Goal: Find specific page/section: Find specific page/section

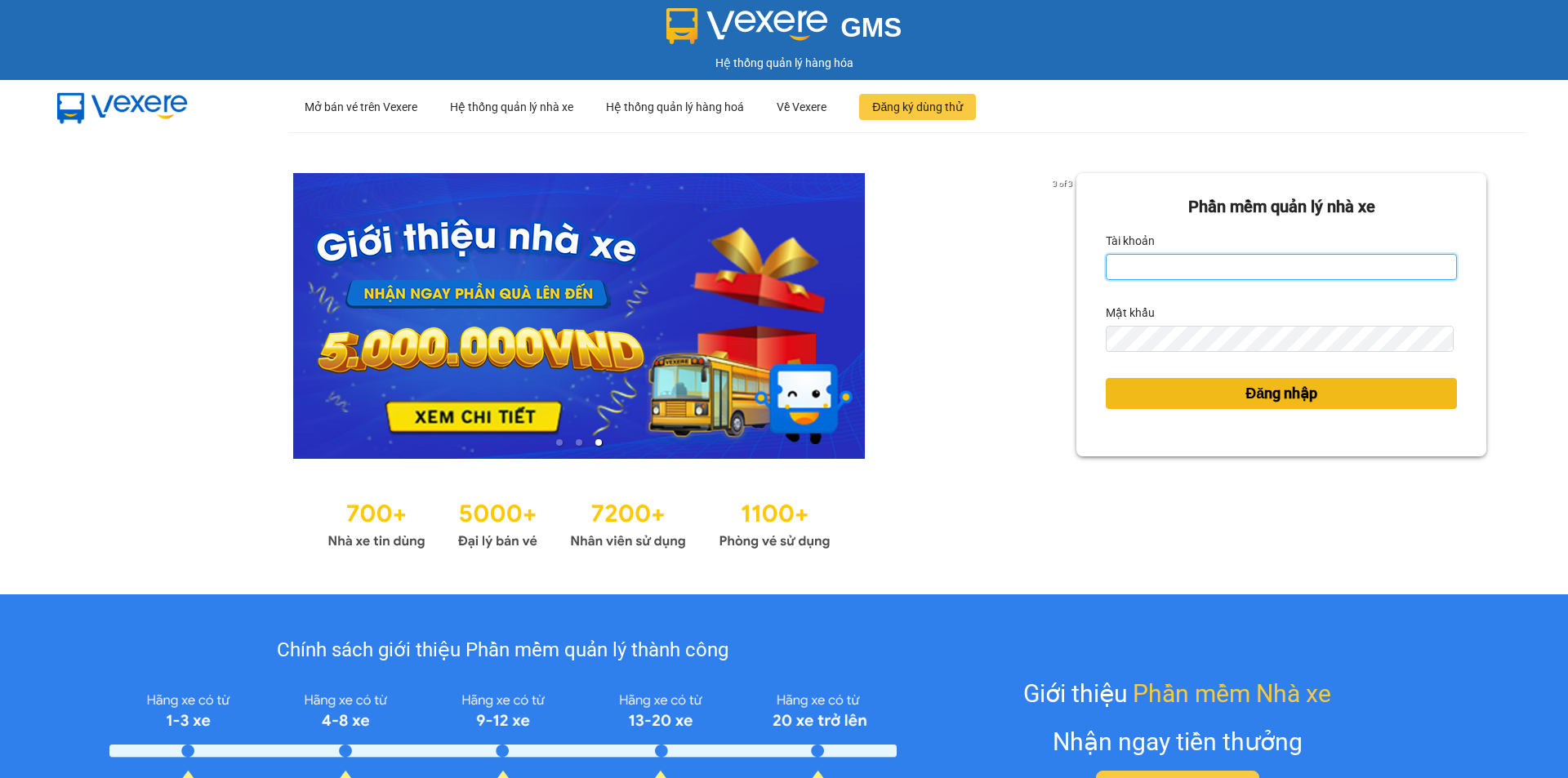
type input "haidang.hao"
click at [1253, 394] on span "Đăng nhập" at bounding box center [1281, 394] width 72 height 23
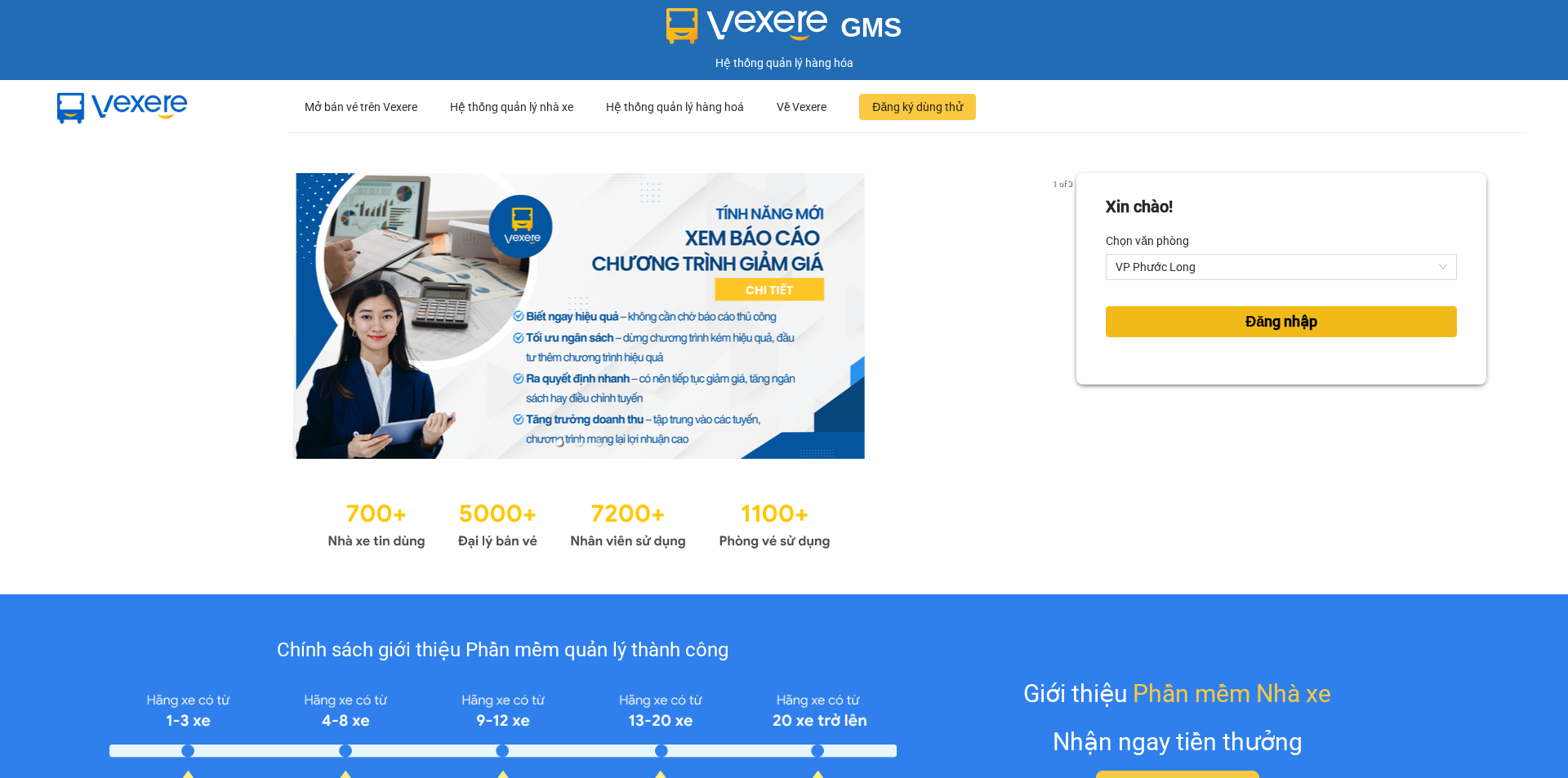
click at [1245, 332] on span "Đăng nhập" at bounding box center [1281, 322] width 72 height 23
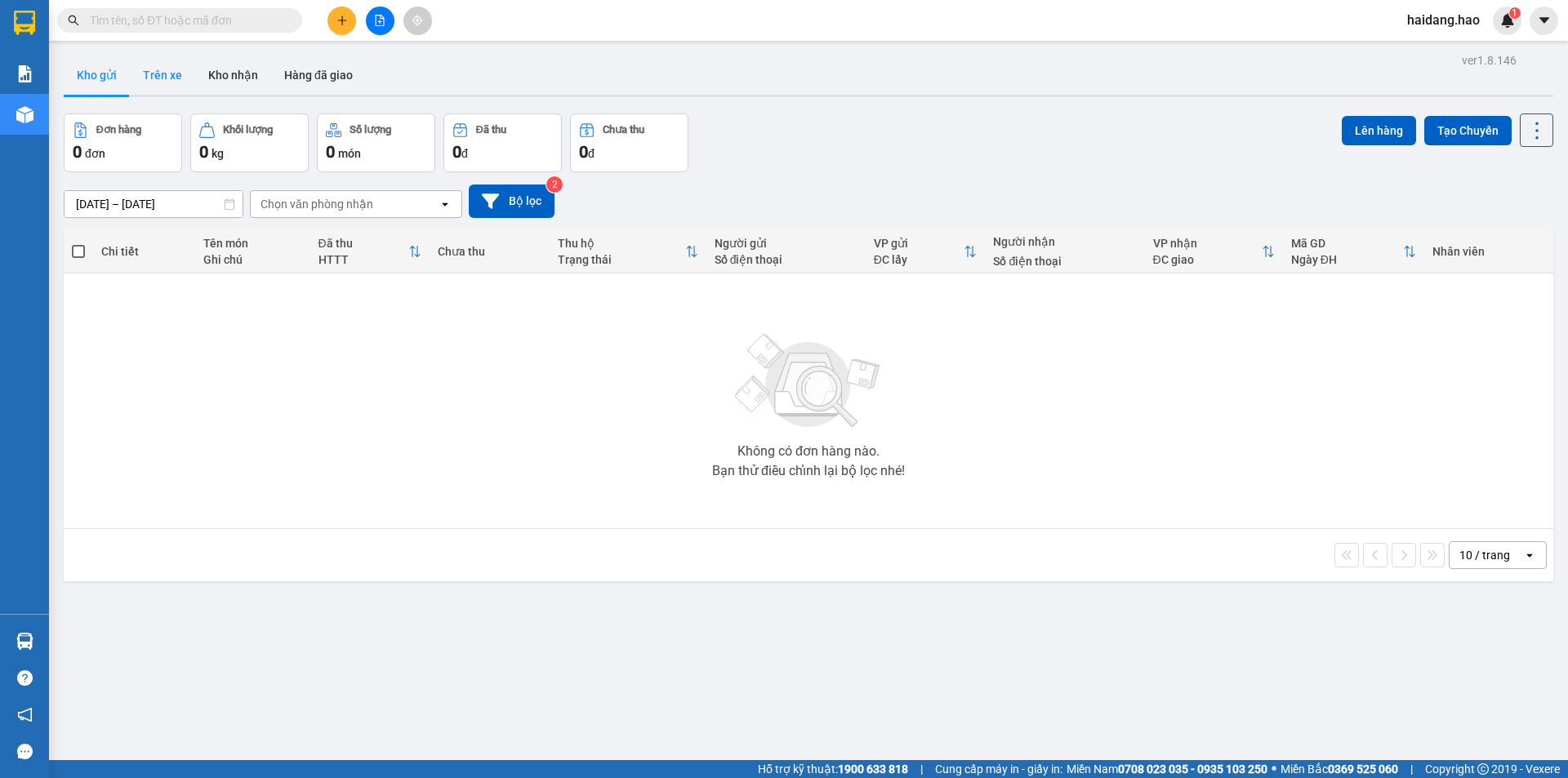
click at [149, 78] on button "Trên xe" at bounding box center [162, 75] width 65 height 39
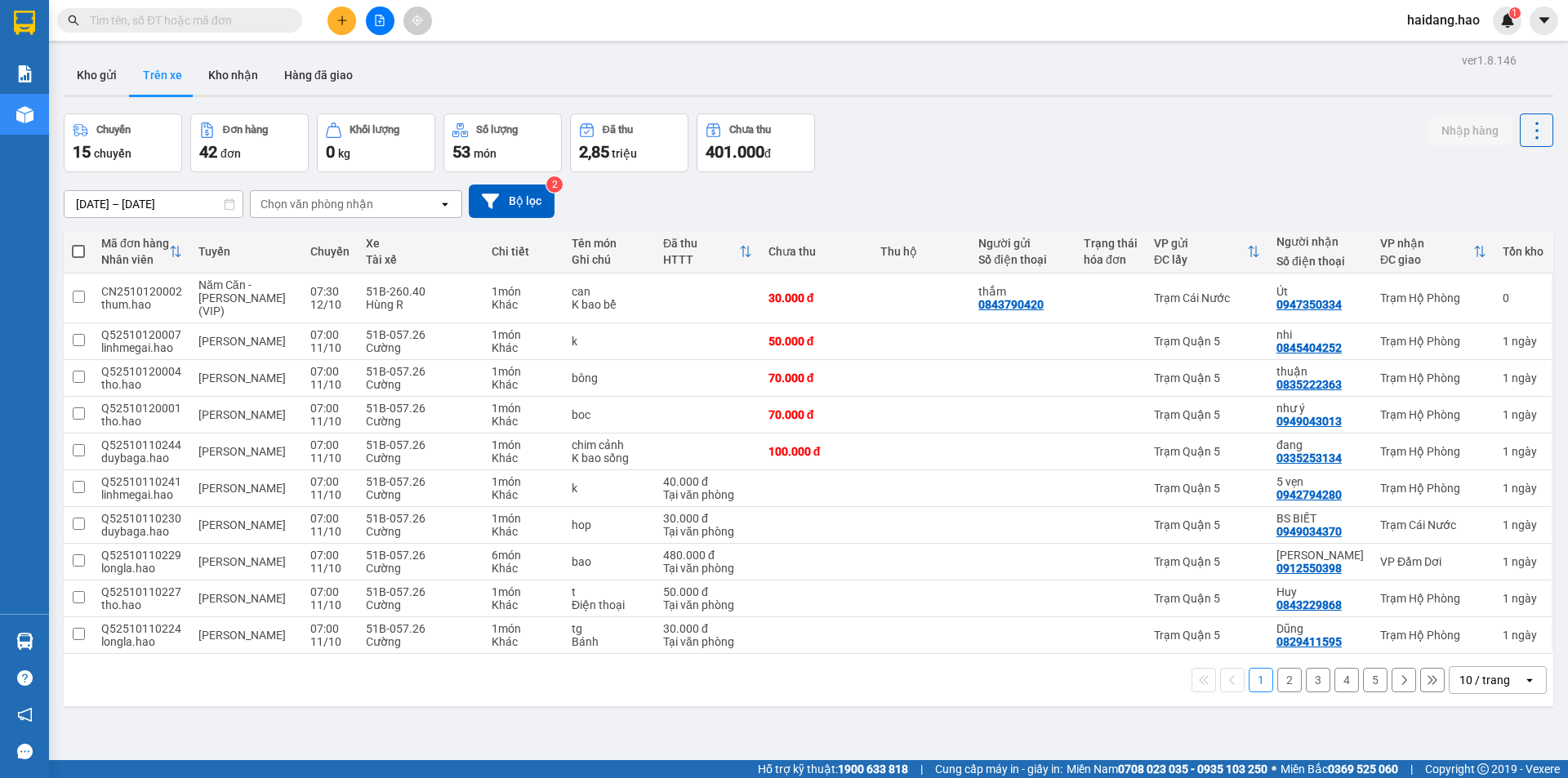
click at [381, 201] on div "Chọn văn phòng nhận" at bounding box center [345, 203] width 188 height 26
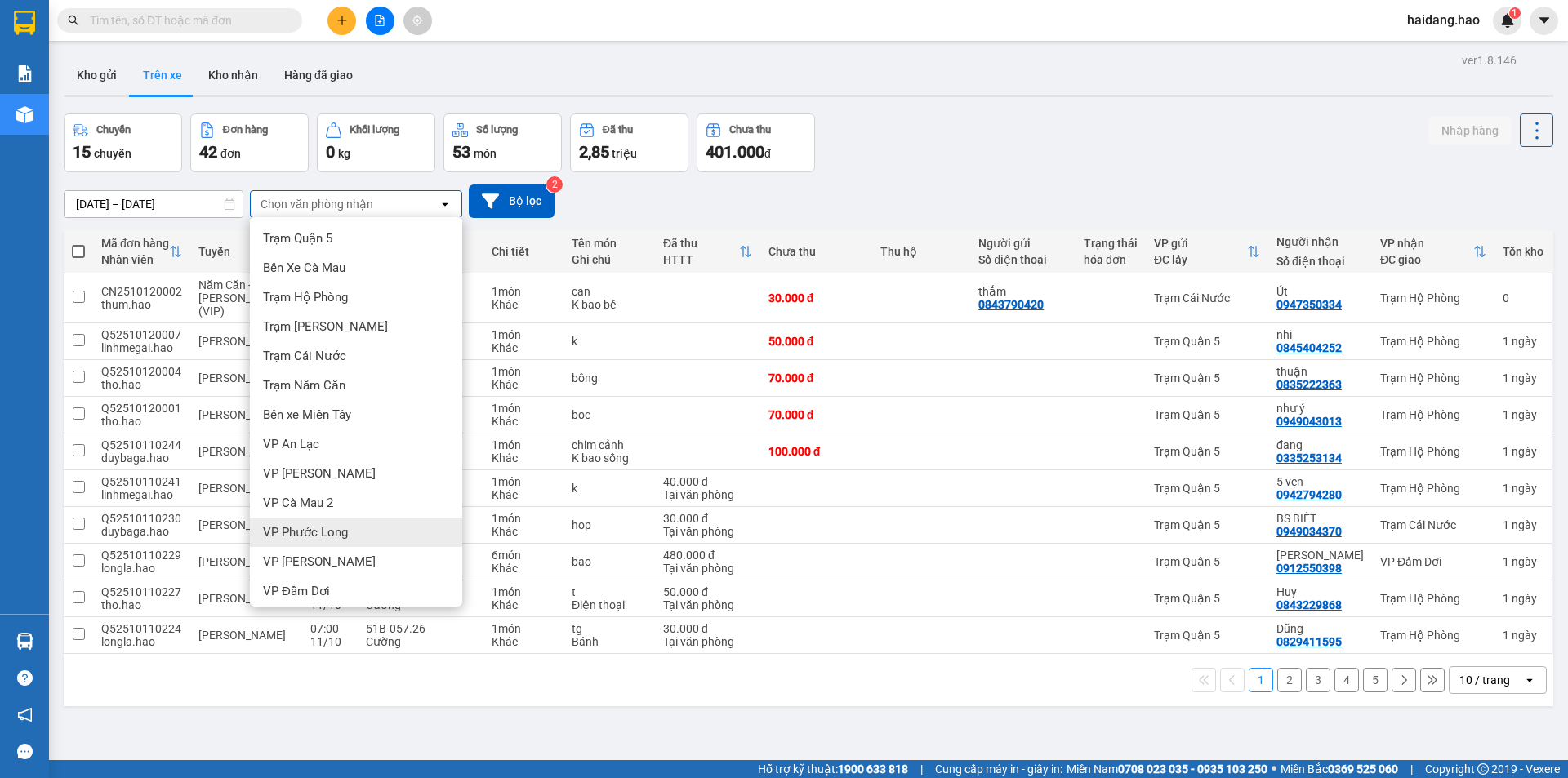
click at [358, 525] on div "VP Phước Long" at bounding box center [355, 532] width 212 height 29
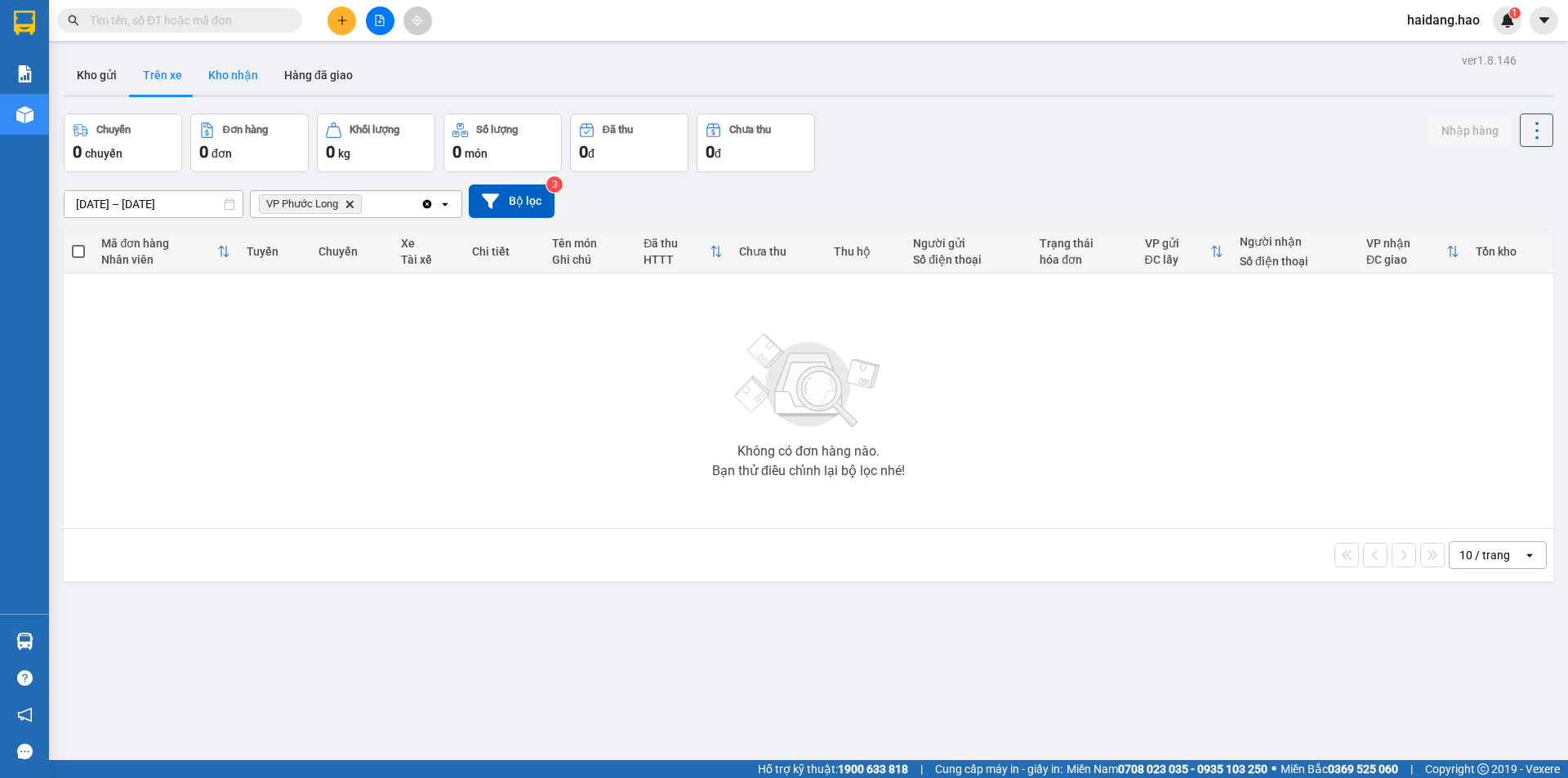
click at [227, 76] on button "Kho nhận" at bounding box center [233, 75] width 75 height 39
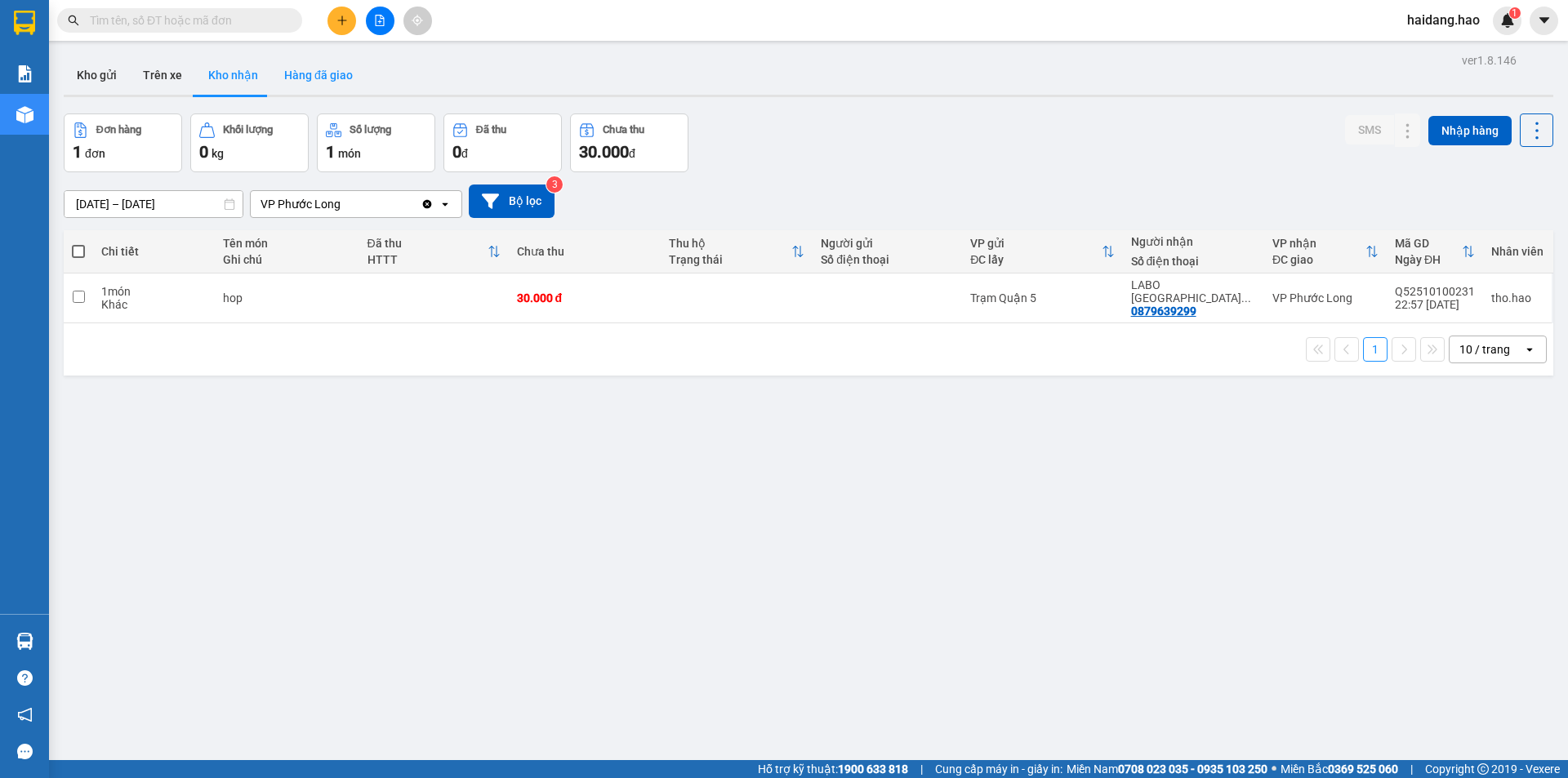
click at [325, 83] on button "Hàng đã giao" at bounding box center [318, 75] width 95 height 39
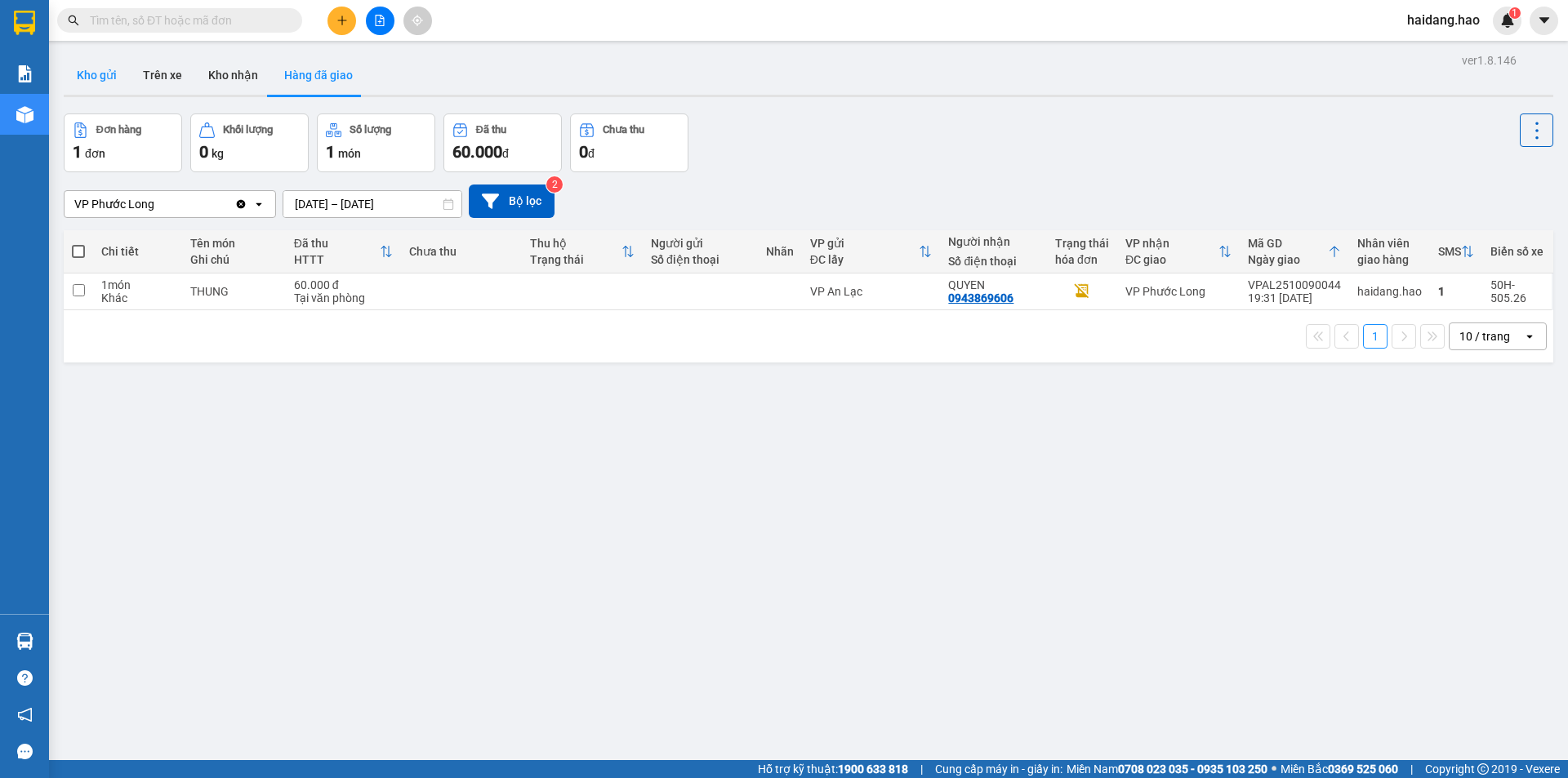
click at [112, 84] on button "Kho gửi" at bounding box center [97, 75] width 66 height 39
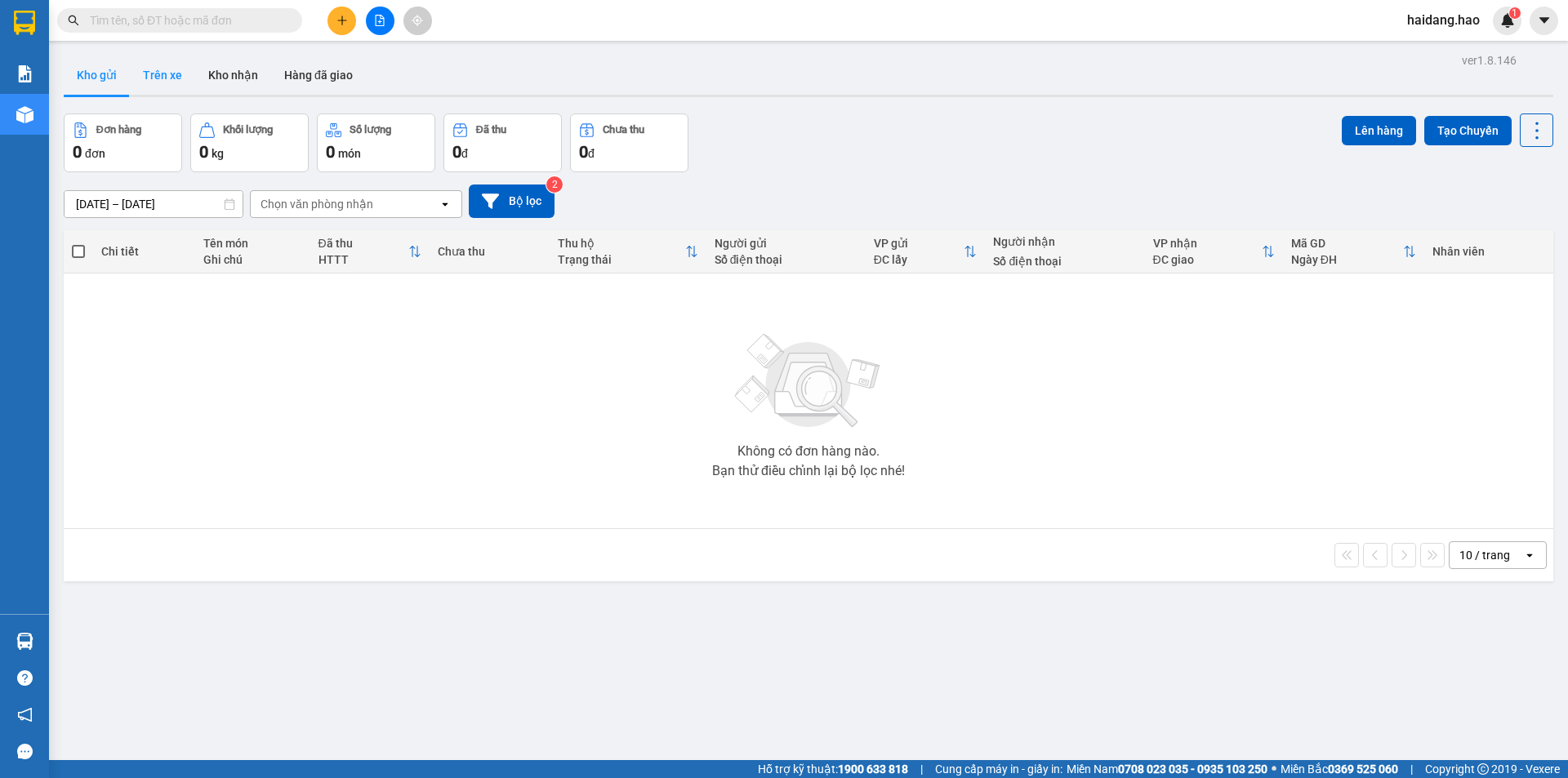
click at [153, 79] on button "Trên xe" at bounding box center [162, 75] width 65 height 39
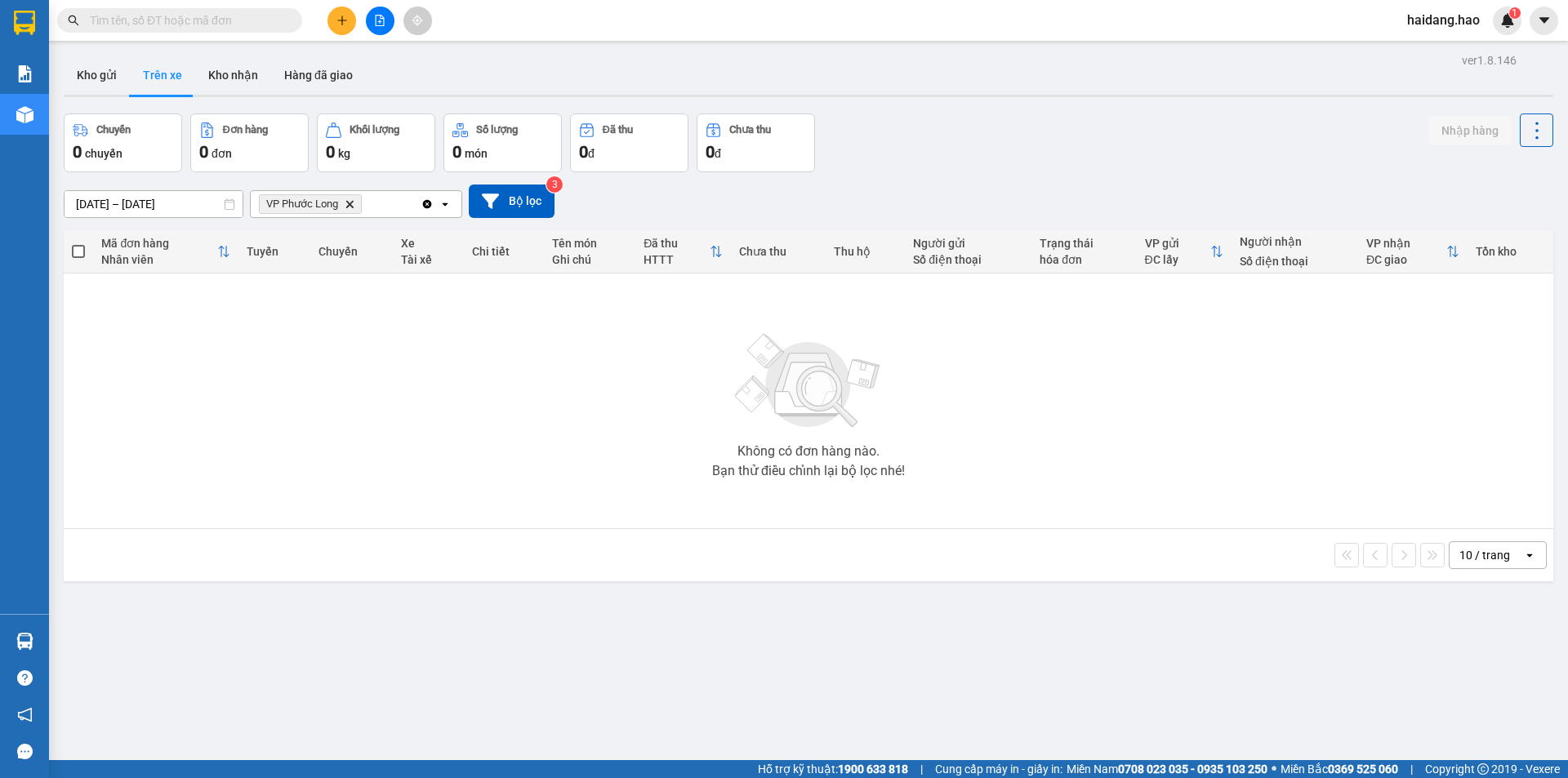
drag, startPoint x: 545, startPoint y: 339, endPoint x: 483, endPoint y: 275, distance: 89.1
click at [536, 328] on div "Không có đơn hàng nào. Bạn thử điều chỉnh lại bộ lọc nhé!" at bounding box center [808, 401] width 1473 height 245
